Goal: Book appointment/travel/reservation

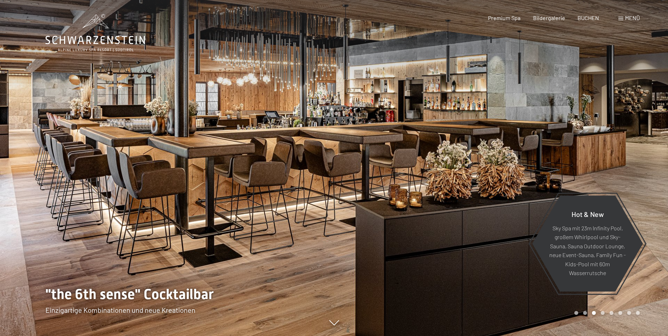
click at [637, 18] on span "Menü" at bounding box center [632, 17] width 15 height 7
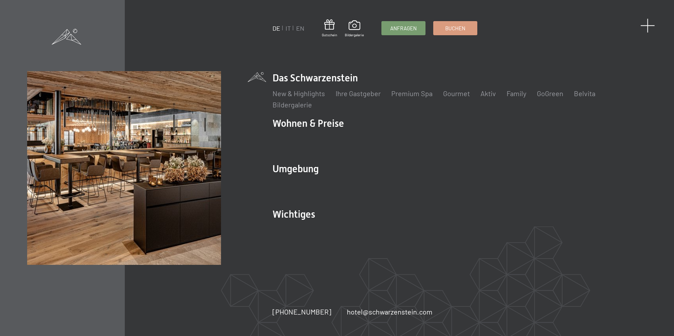
click at [648, 24] on span at bounding box center [647, 25] width 14 height 14
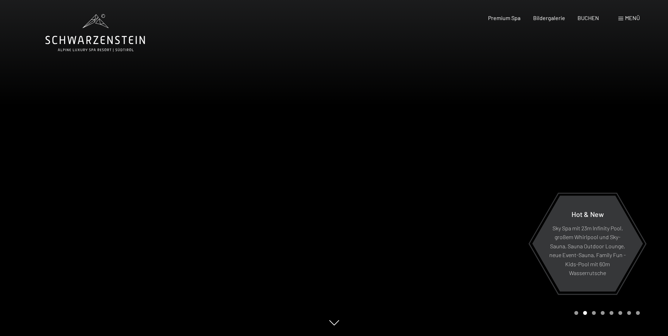
click at [578, 159] on div at bounding box center [501, 168] width 334 height 336
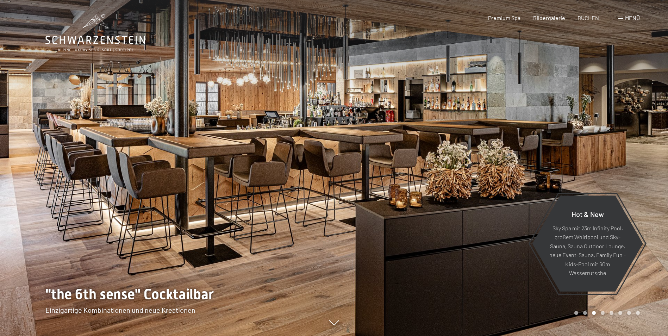
click at [578, 157] on div at bounding box center [501, 168] width 334 height 336
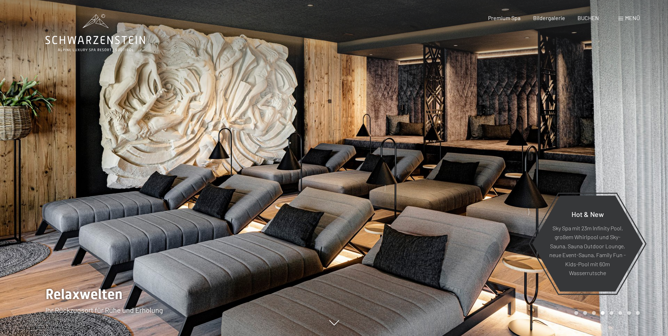
click at [578, 155] on div at bounding box center [501, 168] width 334 height 336
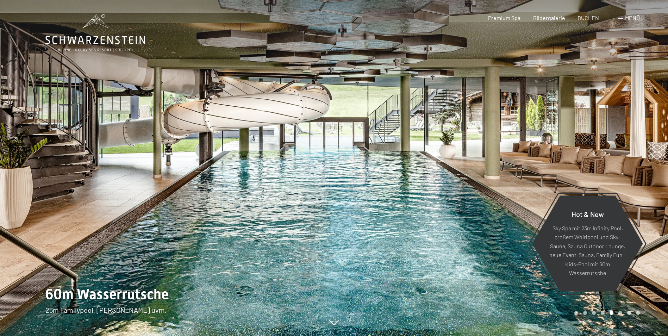
click at [585, 158] on div at bounding box center [501, 168] width 334 height 336
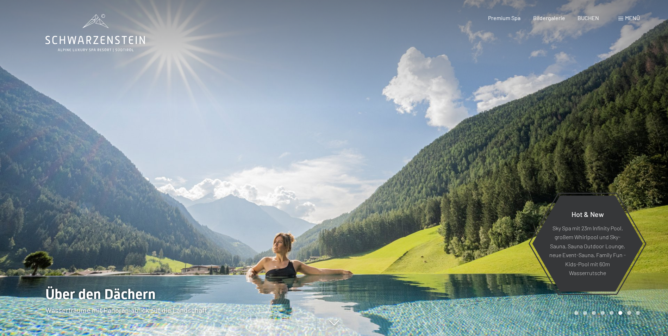
click at [585, 155] on div at bounding box center [501, 168] width 334 height 336
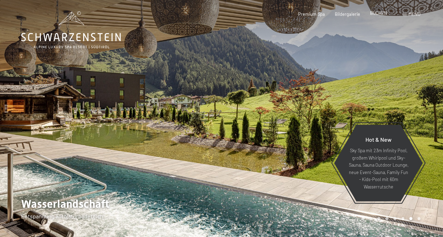
click at [376, 13] on span "BUCHEN" at bounding box center [378, 13] width 17 height 6
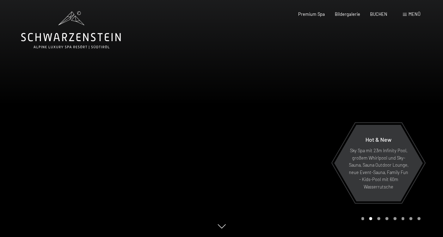
click at [403, 87] on div at bounding box center [333, 118] width 222 height 237
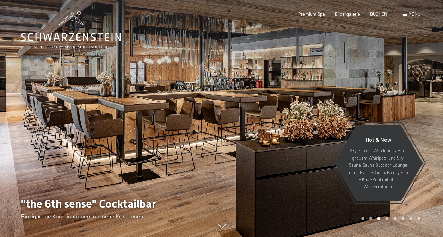
click at [403, 87] on div at bounding box center [333, 118] width 222 height 237
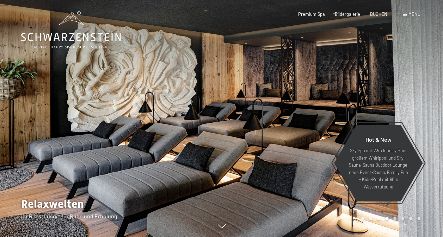
click at [403, 87] on div at bounding box center [333, 118] width 222 height 237
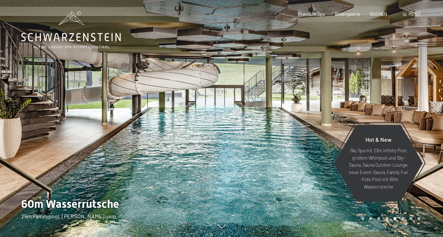
click at [403, 87] on div at bounding box center [333, 118] width 222 height 237
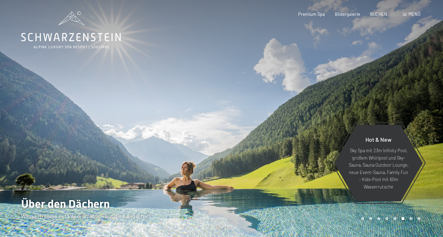
click at [403, 87] on div at bounding box center [333, 118] width 222 height 237
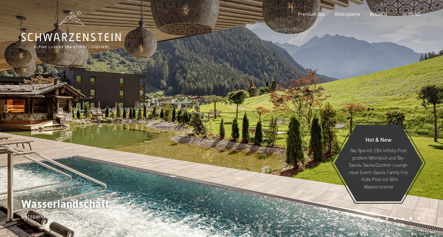
click at [403, 87] on div at bounding box center [333, 118] width 222 height 237
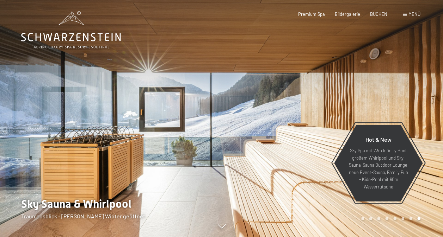
click at [403, 87] on div at bounding box center [333, 118] width 222 height 237
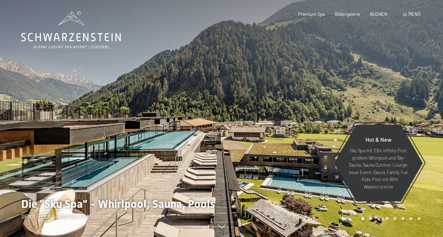
click at [402, 86] on div at bounding box center [333, 118] width 222 height 237
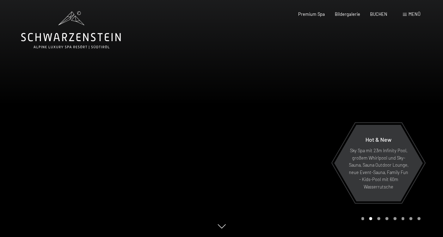
click at [22, 98] on div at bounding box center [111, 118] width 222 height 237
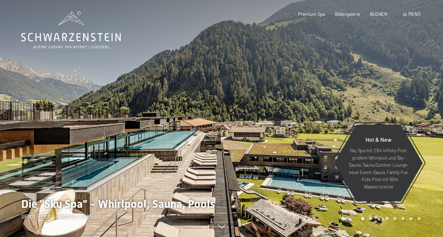
click at [369, 95] on div at bounding box center [333, 118] width 222 height 237
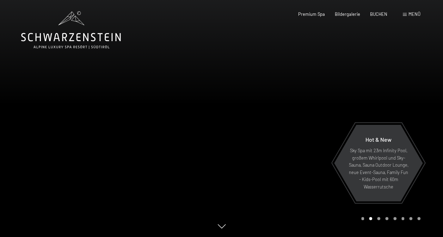
click at [399, 74] on div at bounding box center [333, 118] width 222 height 237
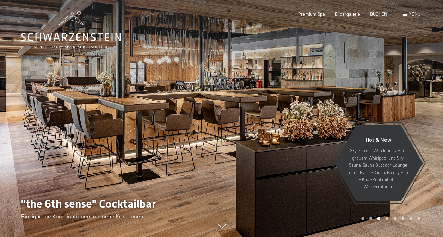
click at [399, 74] on div at bounding box center [333, 118] width 222 height 237
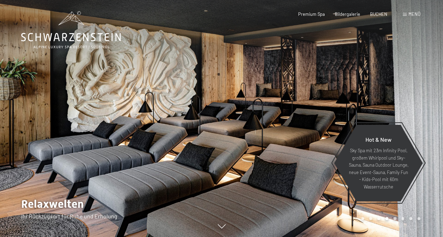
click at [399, 74] on div at bounding box center [333, 118] width 222 height 237
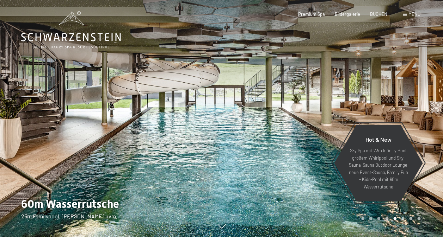
click at [399, 74] on div at bounding box center [333, 118] width 222 height 237
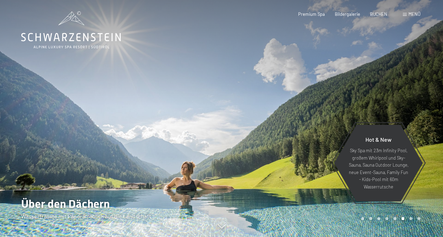
click at [399, 74] on div at bounding box center [333, 118] width 222 height 237
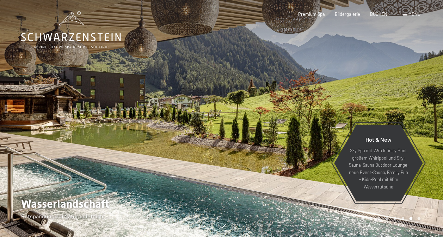
click at [399, 74] on div at bounding box center [333, 118] width 222 height 237
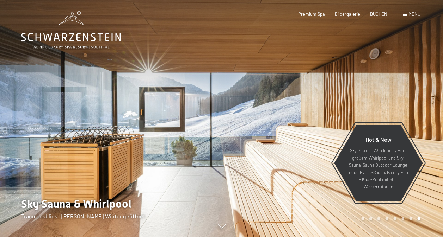
click at [399, 74] on div at bounding box center [333, 118] width 222 height 237
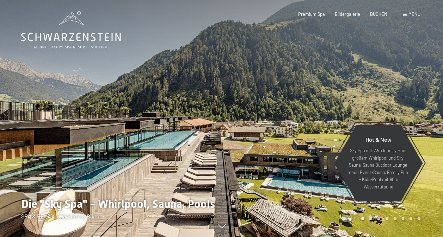
click at [399, 74] on div at bounding box center [333, 118] width 222 height 237
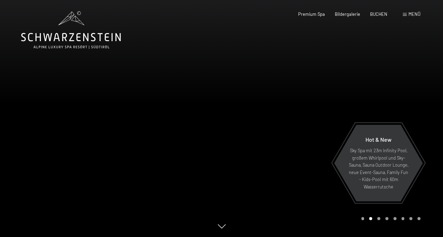
click at [399, 74] on div at bounding box center [333, 118] width 222 height 237
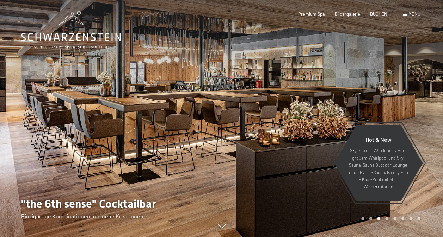
click at [399, 74] on div at bounding box center [333, 118] width 222 height 237
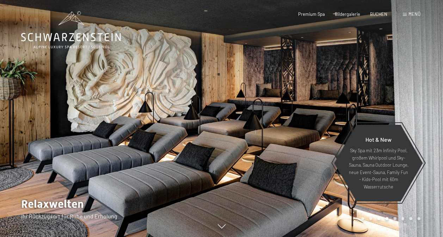
click at [399, 74] on div at bounding box center [333, 118] width 222 height 237
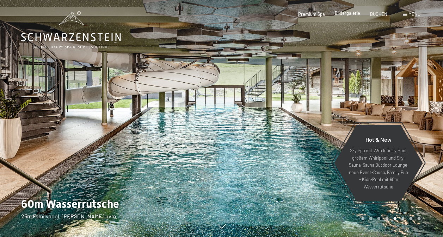
click at [346, 15] on span "Bildergalerie" at bounding box center [347, 13] width 25 height 6
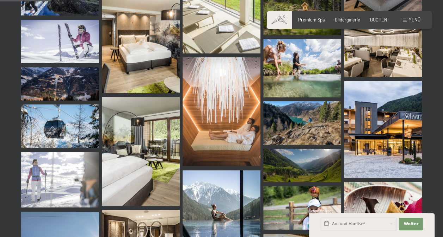
scroll to position [775, 0]
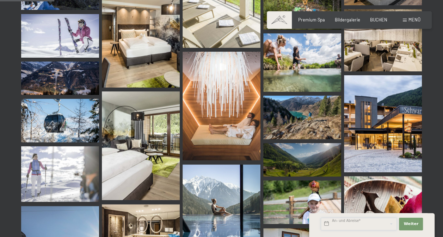
click at [366, 222] on input "text" at bounding box center [359, 224] width 76 height 13
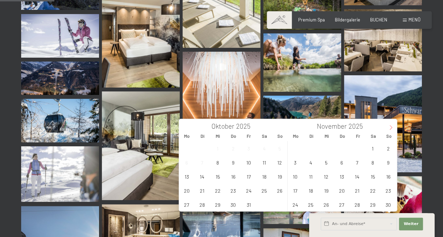
click at [389, 128] on icon at bounding box center [390, 127] width 5 height 5
click at [344, 180] on span "18" at bounding box center [342, 177] width 14 height 14
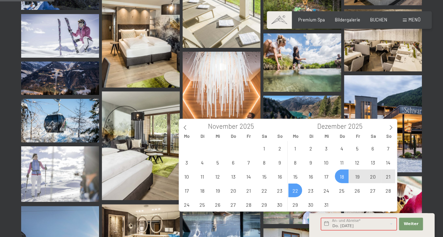
click at [293, 191] on span "22" at bounding box center [295, 191] width 14 height 14
type input "Do. 18.12.2025 - Mo. 22.12.2025"
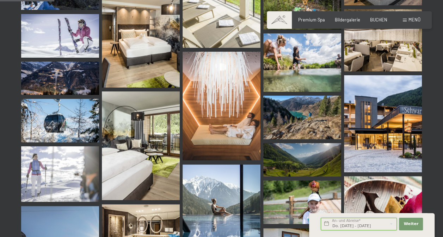
scroll to position [0, 3]
click at [408, 221] on button "Weiter Adressfelder ausblenden" at bounding box center [411, 224] width 24 height 13
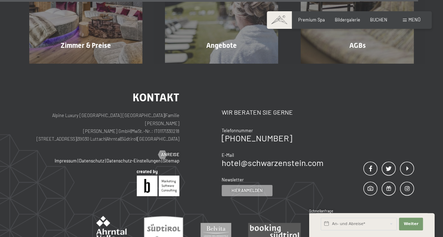
scroll to position [2280, 0]
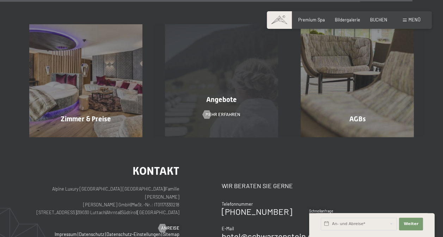
click at [248, 103] on div "Angebote Mehr erfahren" at bounding box center [222, 80] width 136 height 113
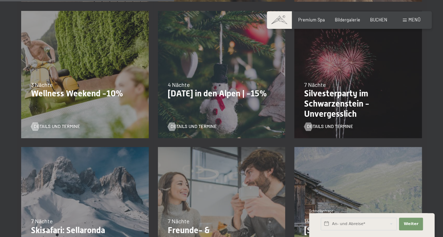
scroll to position [388, 0]
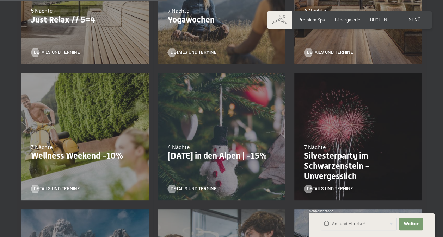
click at [211, 112] on div "22.12.–[DATE] 4 Nächte [DATE] in den Alpen | -15% Details und Termine" at bounding box center [221, 137] width 137 height 137
click at [197, 186] on span "Details und Termine" at bounding box center [201, 189] width 46 height 6
